Goal: Check status: Check status

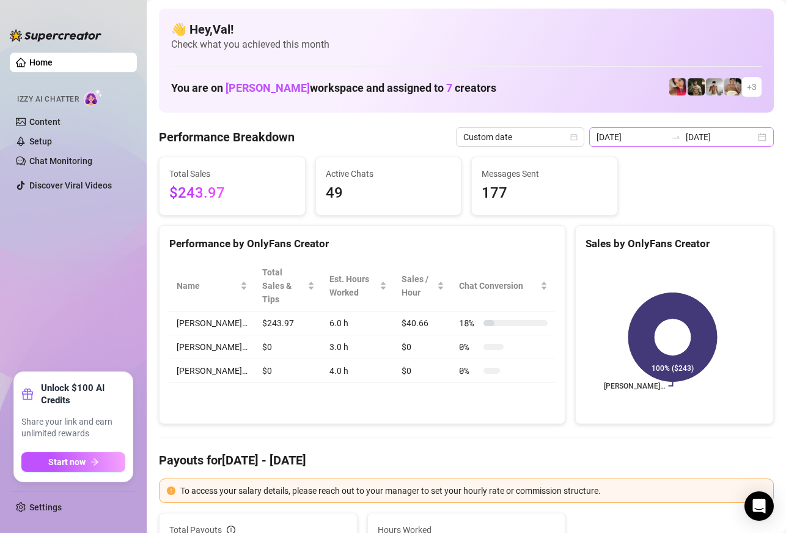
click at [755, 135] on div "2025-08-29 2025-08-29" at bounding box center [682, 137] width 185 height 20
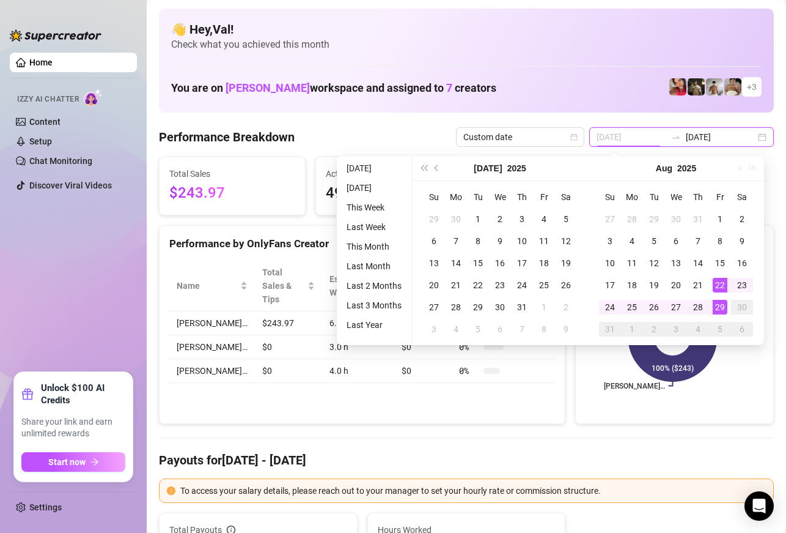
type input "[DATE]"
click at [721, 305] on div "29" at bounding box center [720, 307] width 15 height 15
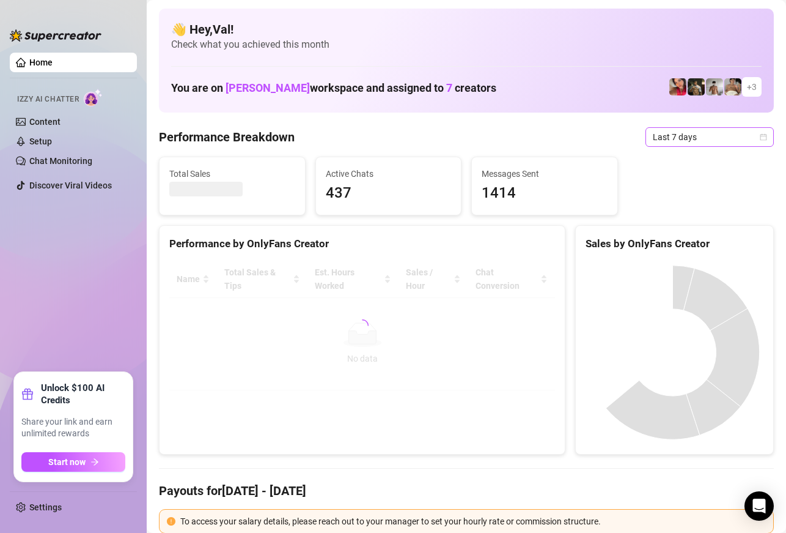
click at [760, 137] on icon "calendar" at bounding box center [763, 136] width 7 height 7
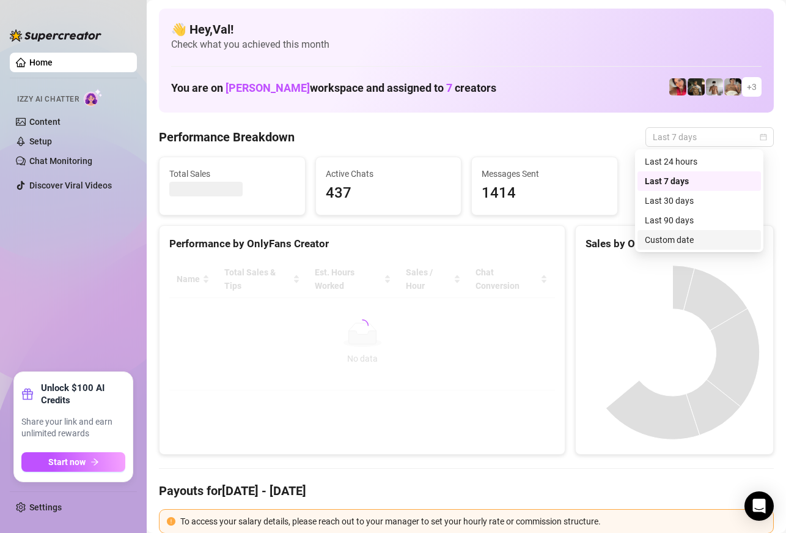
click at [679, 236] on div "Custom date" at bounding box center [699, 239] width 109 height 13
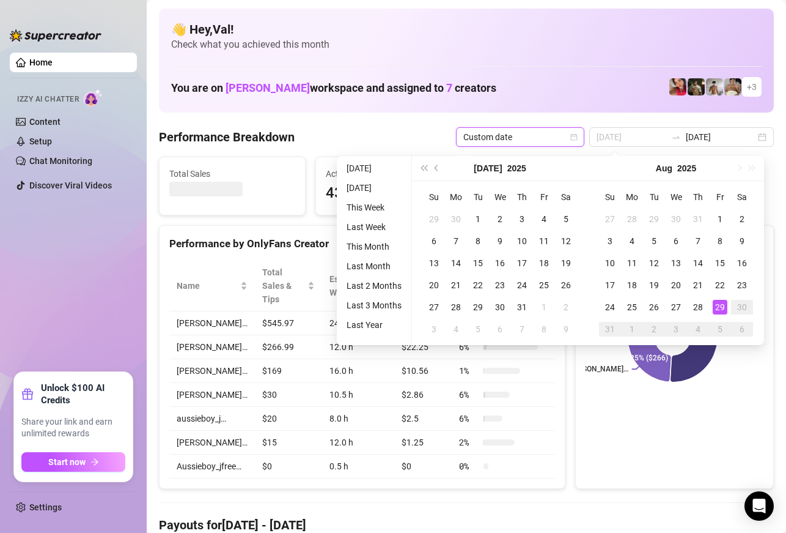
type input "[DATE]"
click at [722, 306] on div "29" at bounding box center [720, 307] width 15 height 15
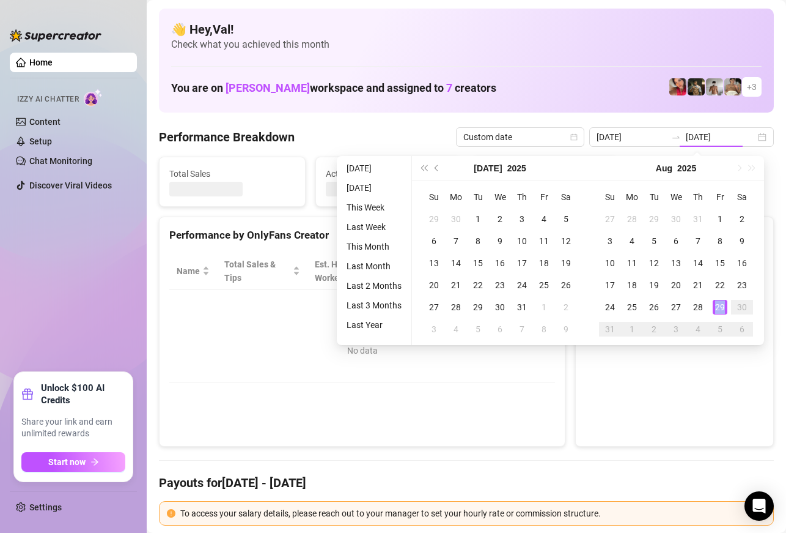
type input "[DATE]"
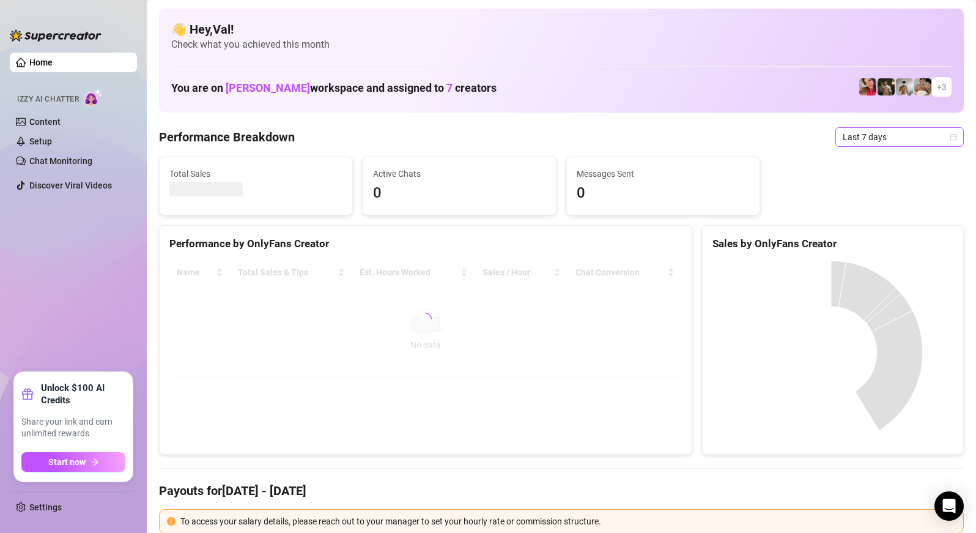
click at [947, 135] on div "Last 7 days" at bounding box center [899, 137] width 128 height 20
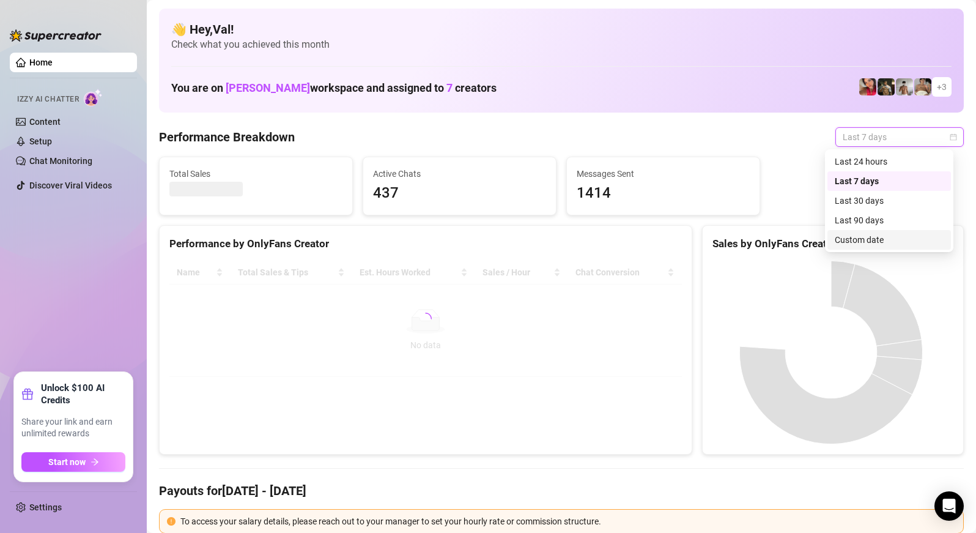
click at [873, 240] on div "Custom date" at bounding box center [889, 239] width 109 height 13
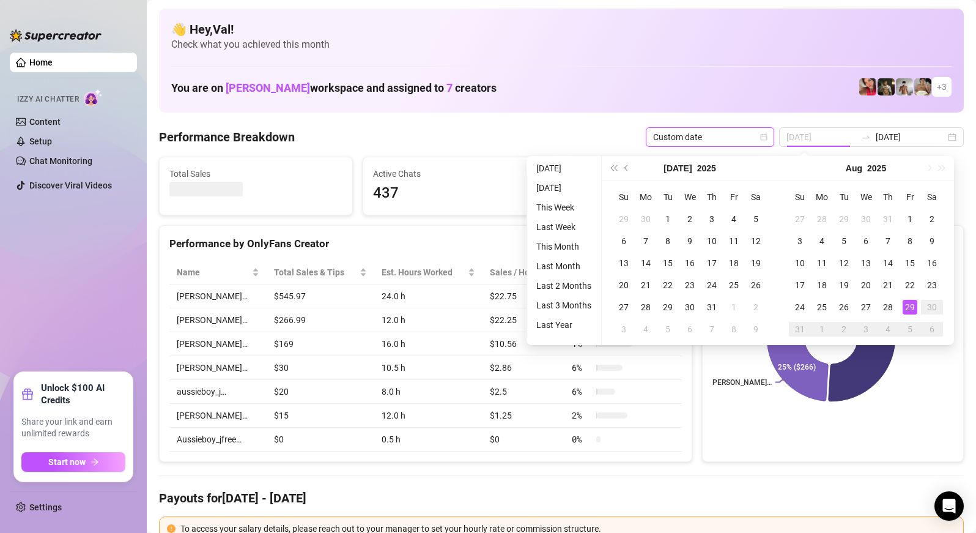
click at [911, 308] on div "29" at bounding box center [910, 307] width 15 height 15
click at [911, 310] on div "29" at bounding box center [910, 307] width 15 height 15
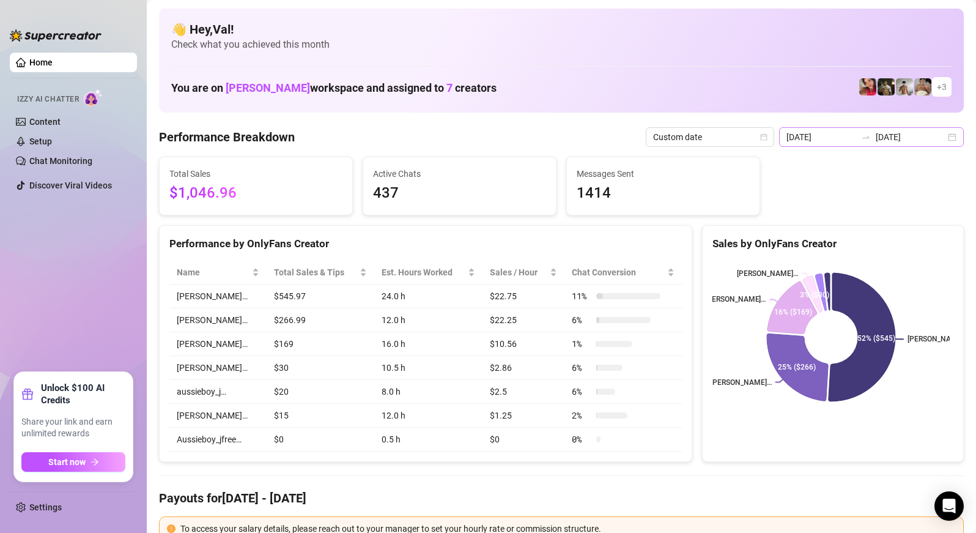
click at [942, 138] on div "[DATE] [DATE]" at bounding box center [871, 137] width 185 height 20
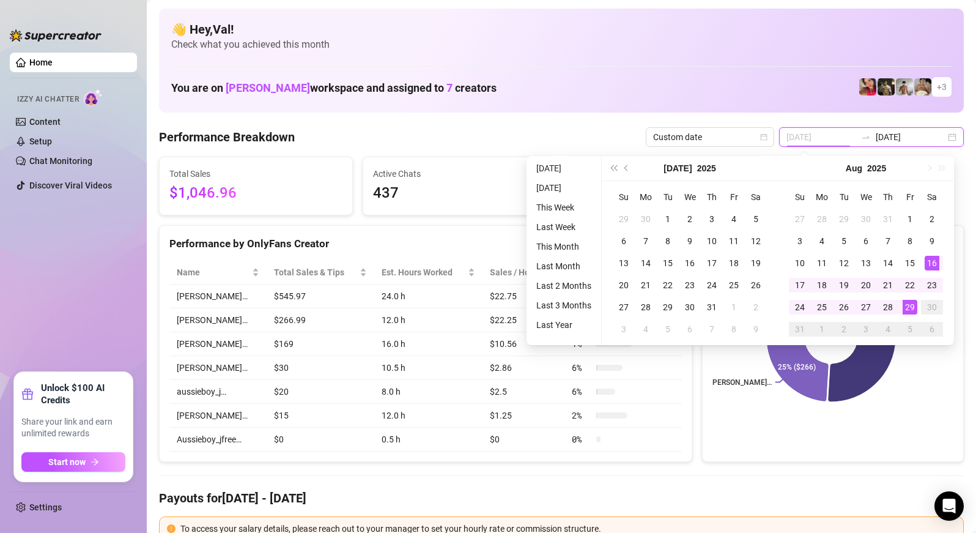
type input "[DATE]"
click at [909, 303] on div "29" at bounding box center [910, 307] width 15 height 15
type input "[DATE]"
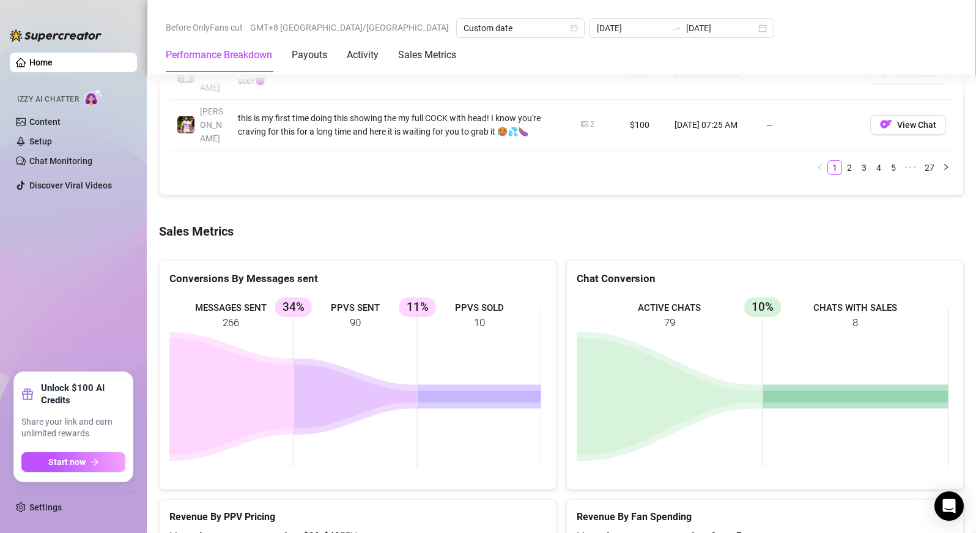
scroll to position [1651, 0]
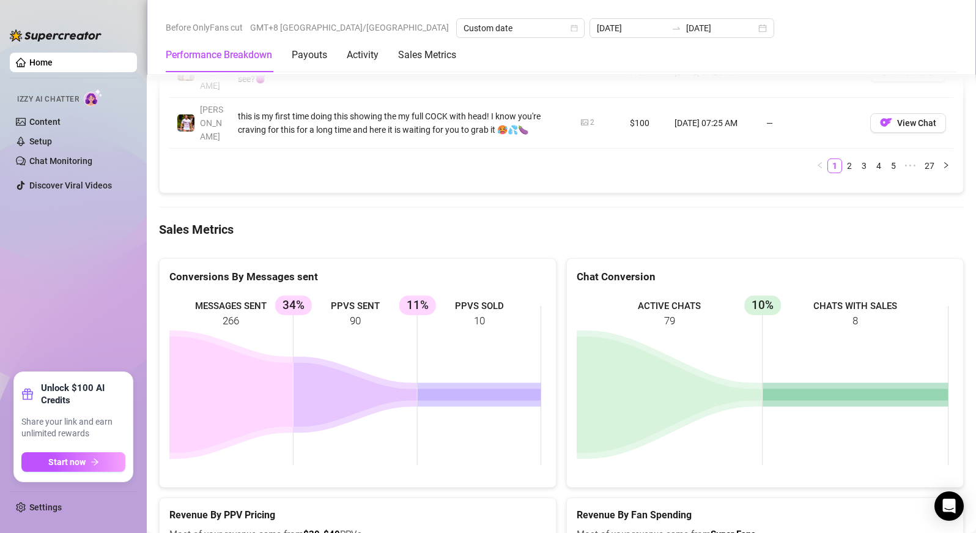
drag, startPoint x: 98, startPoint y: 317, endPoint x: 174, endPoint y: 328, distance: 76.6
click at [98, 317] on ul "Home Izzy AI Chatter Content Setup Chat Monitoring Discover Viral Videos" at bounding box center [73, 207] width 127 height 319
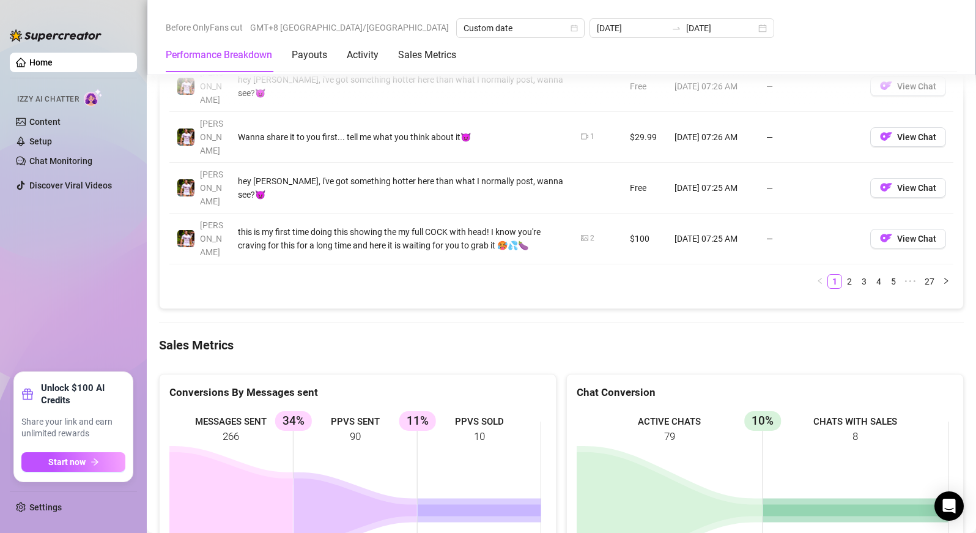
scroll to position [1529, 0]
